Goal: Transaction & Acquisition: Obtain resource

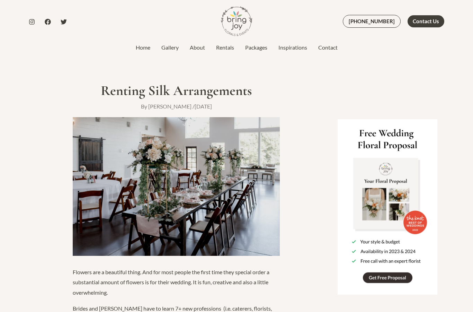
click at [234, 46] on link "Rentals" at bounding box center [225, 47] width 29 height 8
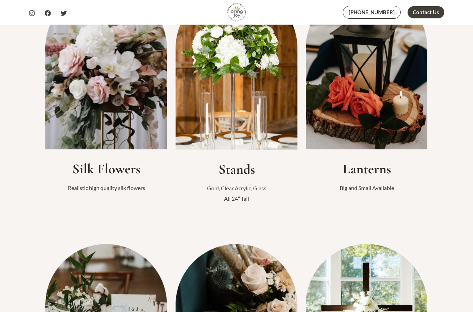
scroll to position [245, 0]
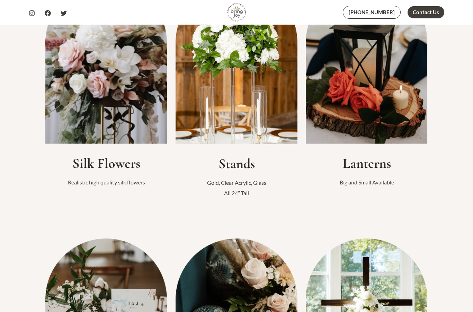
click at [142, 114] on img at bounding box center [106, 63] width 122 height 162
click at [120, 172] on h2 "Silk Flowers" at bounding box center [106, 163] width 122 height 17
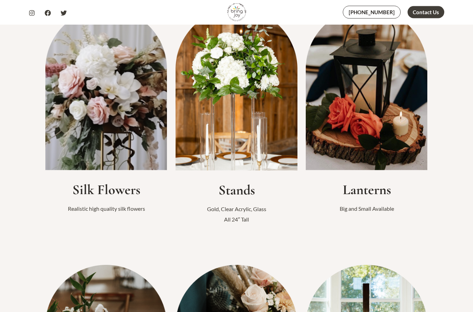
scroll to position [216, 0]
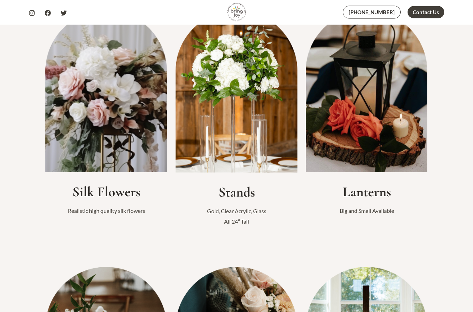
click at [131, 105] on img at bounding box center [106, 92] width 122 height 162
click at [124, 110] on img at bounding box center [106, 92] width 122 height 162
click at [109, 216] on p "Realistic high quality silk flowers" at bounding box center [106, 211] width 122 height 10
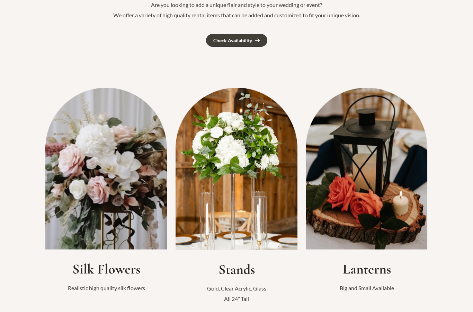
scroll to position [0, 0]
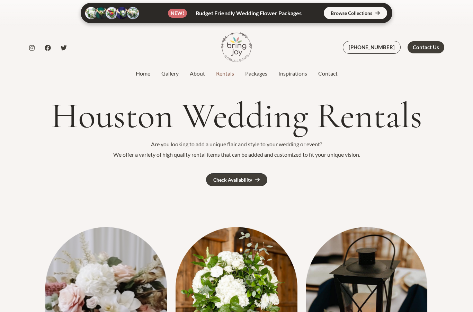
click at [257, 76] on link "Packages" at bounding box center [256, 73] width 33 height 8
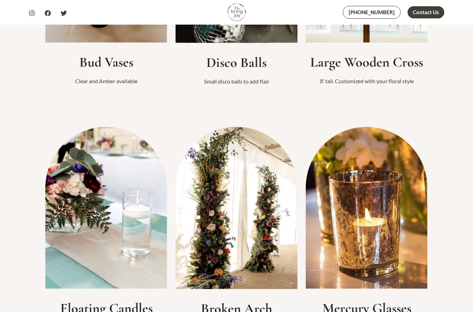
scroll to position [572, 0]
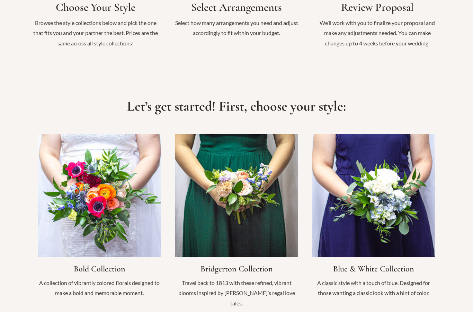
scroll to position [404, 0]
